Goal: Check status: Check status

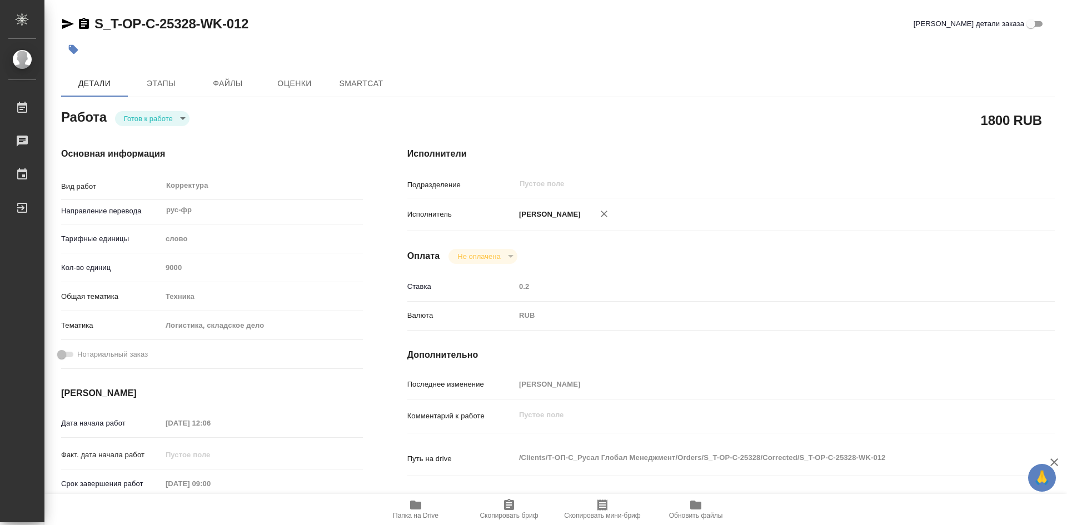
type textarea "x"
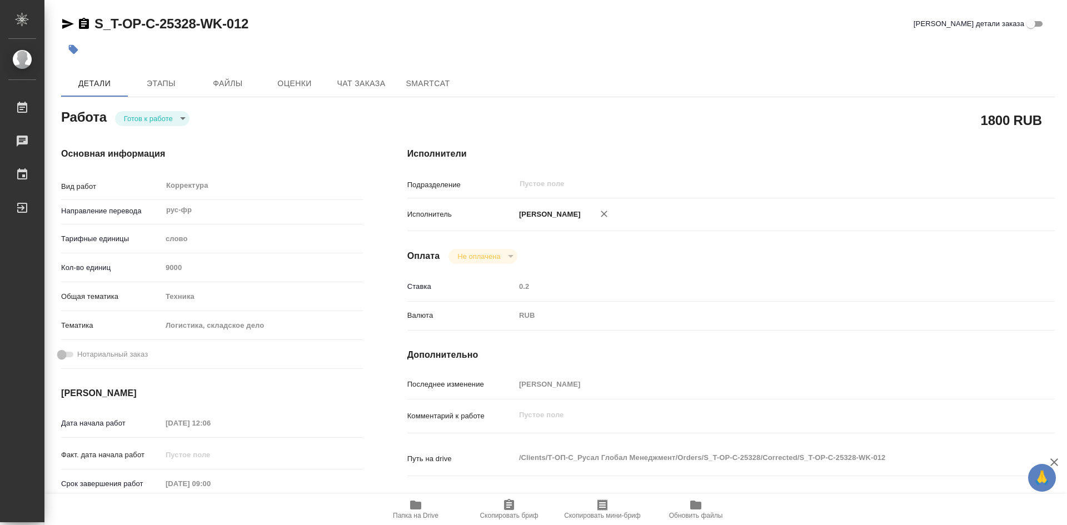
type textarea "x"
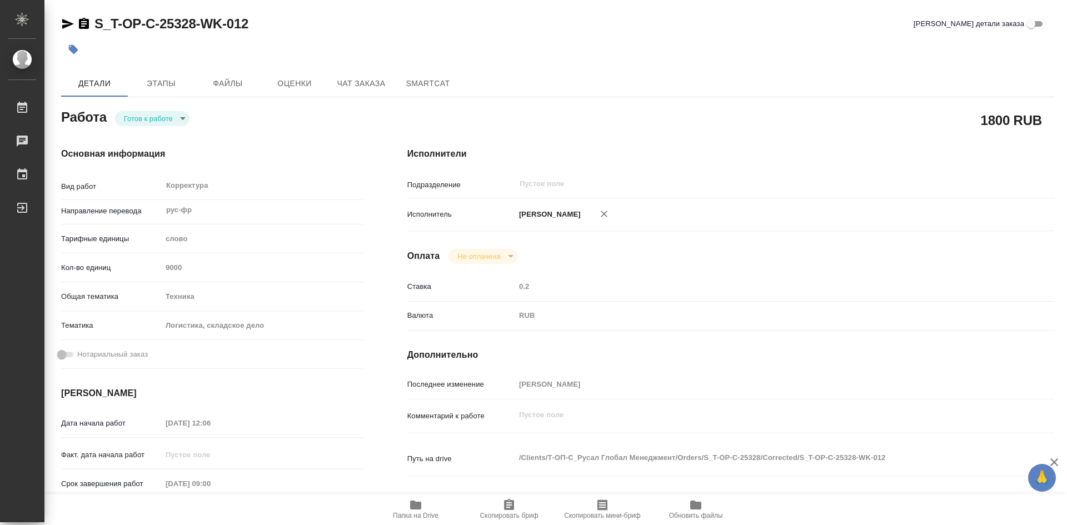
type textarea "x"
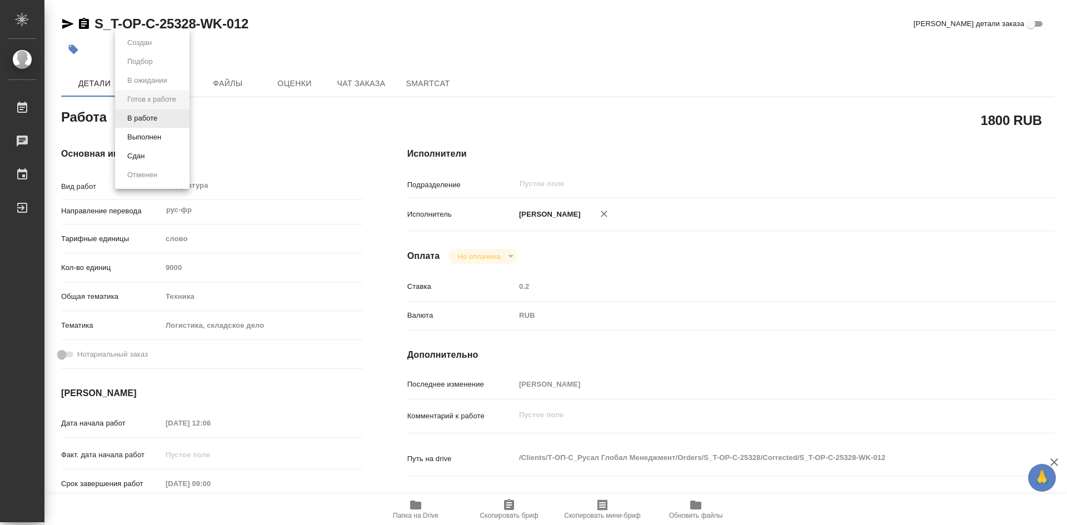
click at [183, 122] on body "🙏 .cls-1 fill:#fff; AWATERA [PERSON_NAME] Работы Чаты График Выйти S_T-OP-C-253…" at bounding box center [533, 262] width 1067 height 525
click at [154, 121] on button "В работе" at bounding box center [142, 118] width 37 height 12
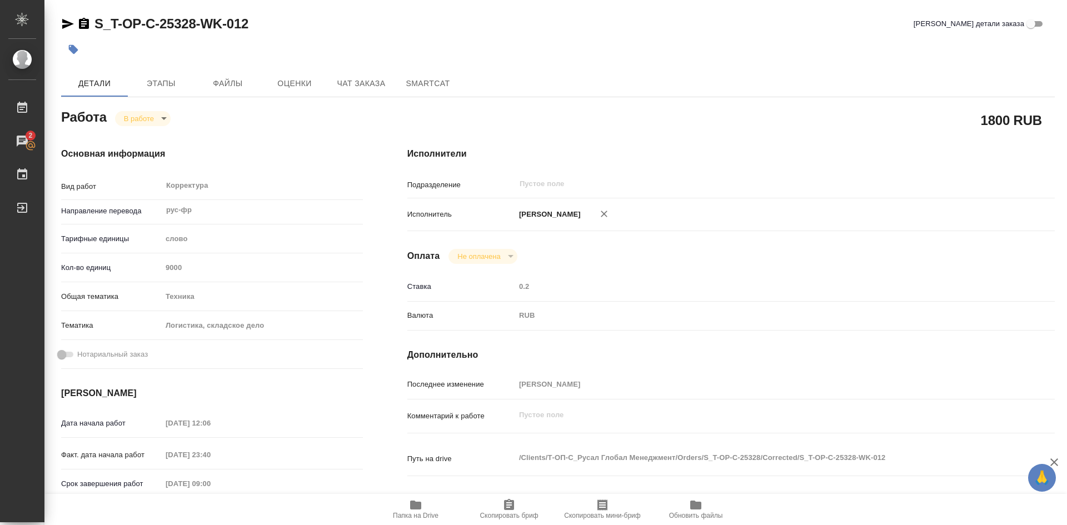
type textarea "x"
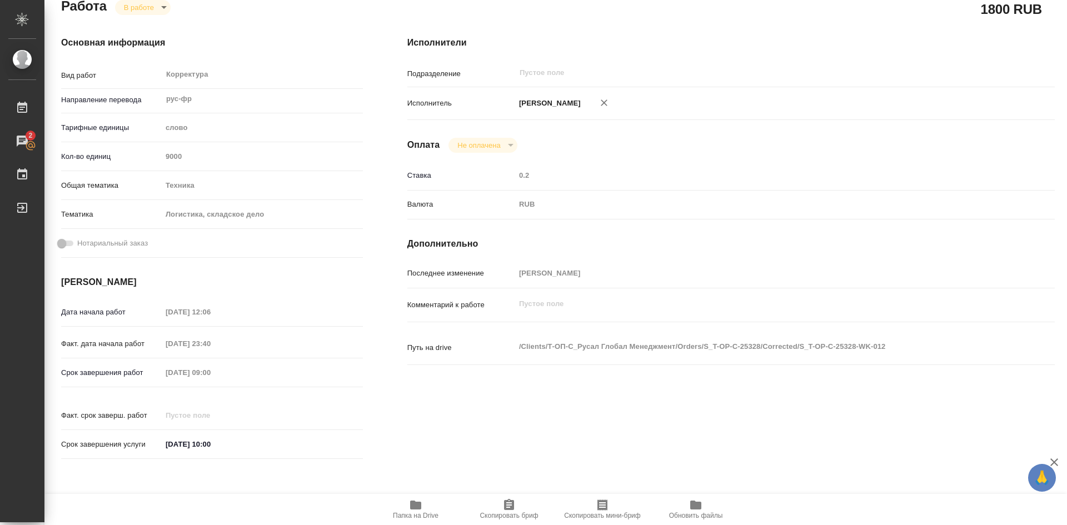
type textarea "x"
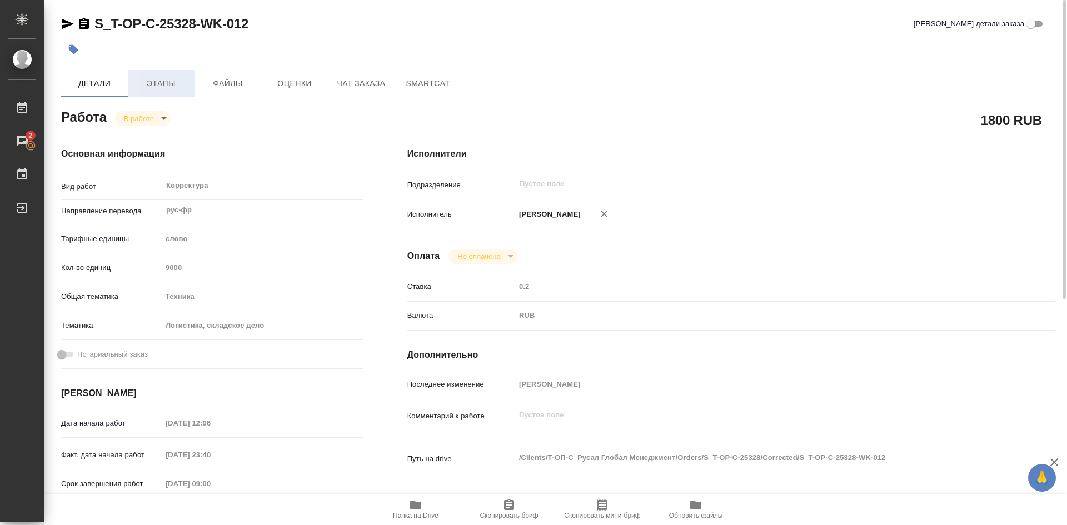
click at [165, 82] on span "Этапы" at bounding box center [160, 84] width 53 height 14
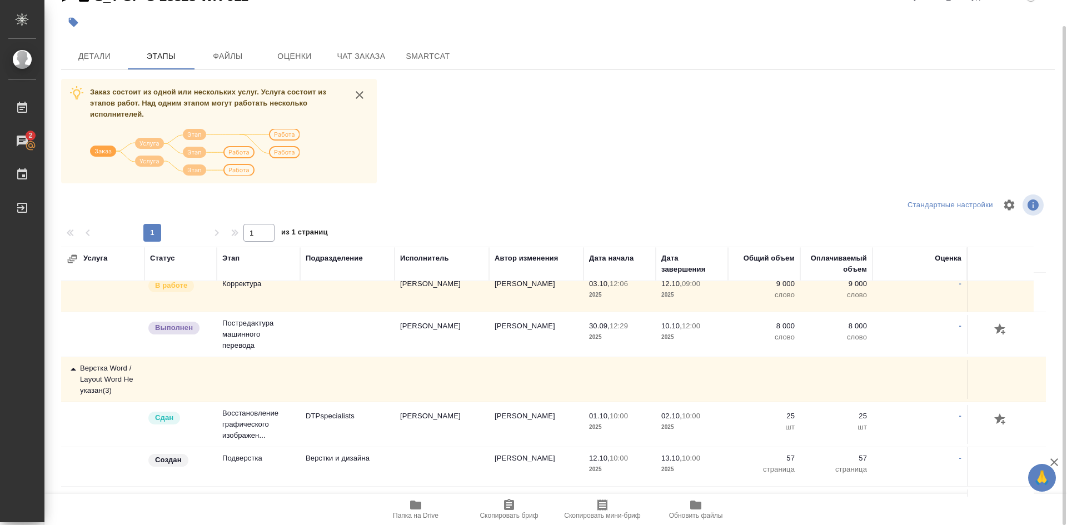
scroll to position [128, 0]
